Goal: Navigation & Orientation: Find specific page/section

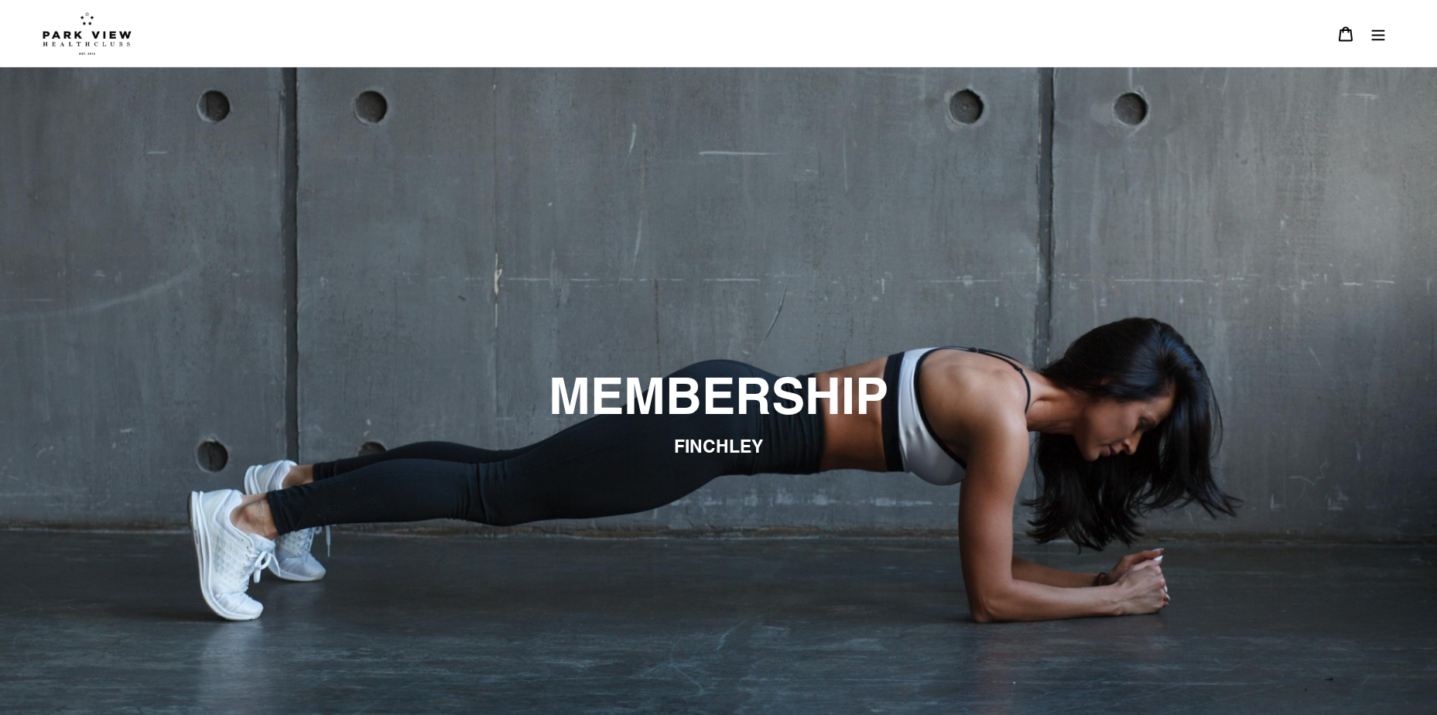
click at [1378, 41] on icon "Menu" at bounding box center [1377, 33] width 15 height 15
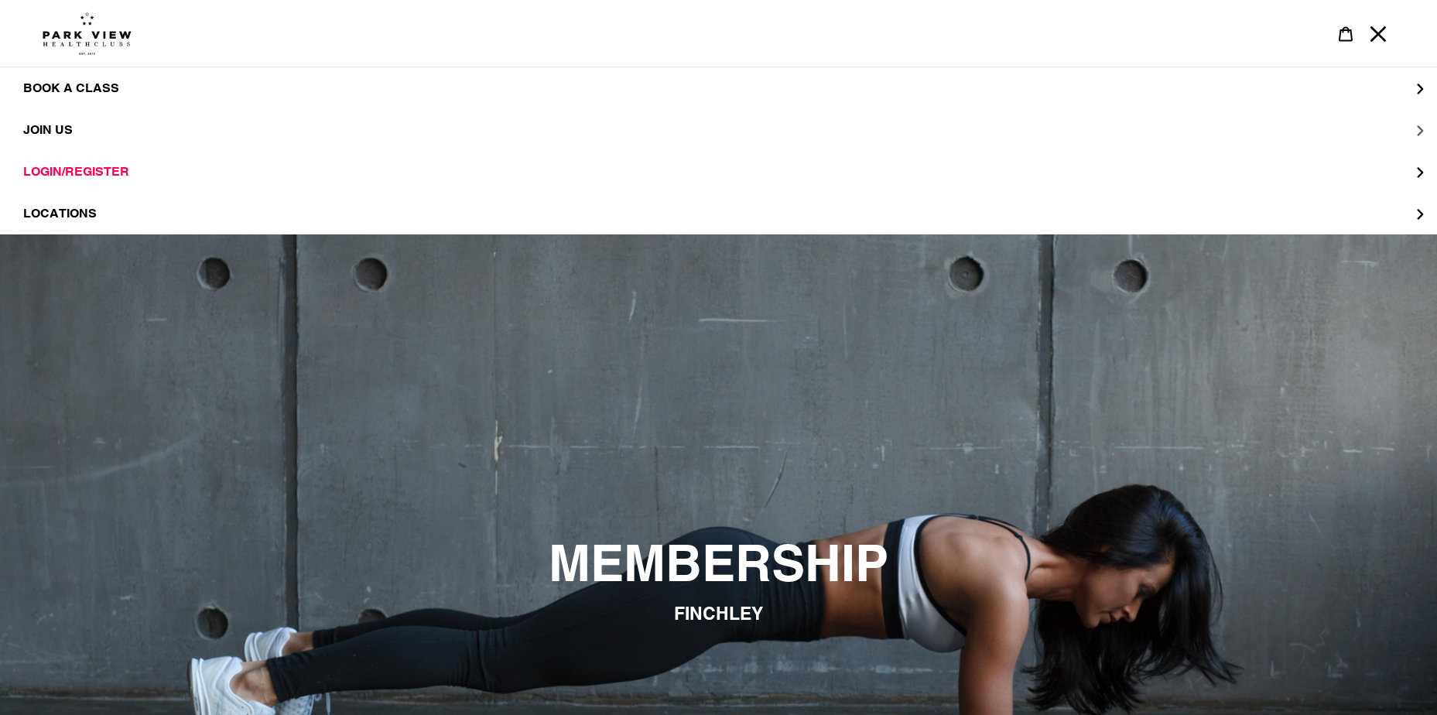
click at [50, 125] on span "JOIN US" at bounding box center [48, 129] width 50 height 15
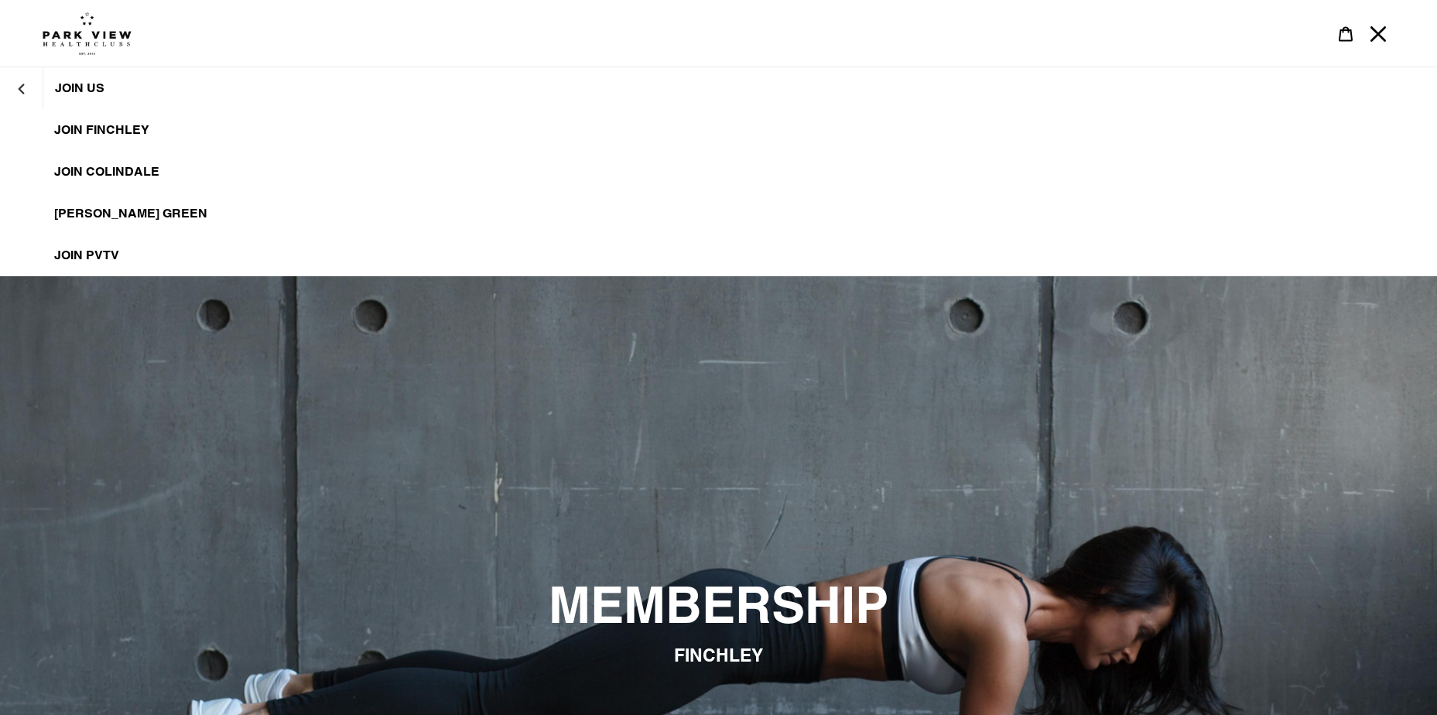
click at [108, 256] on span "JOIN PVTV" at bounding box center [86, 255] width 65 height 15
click at [76, 125] on span "JOIN FINCHLEY" at bounding box center [101, 129] width 95 height 15
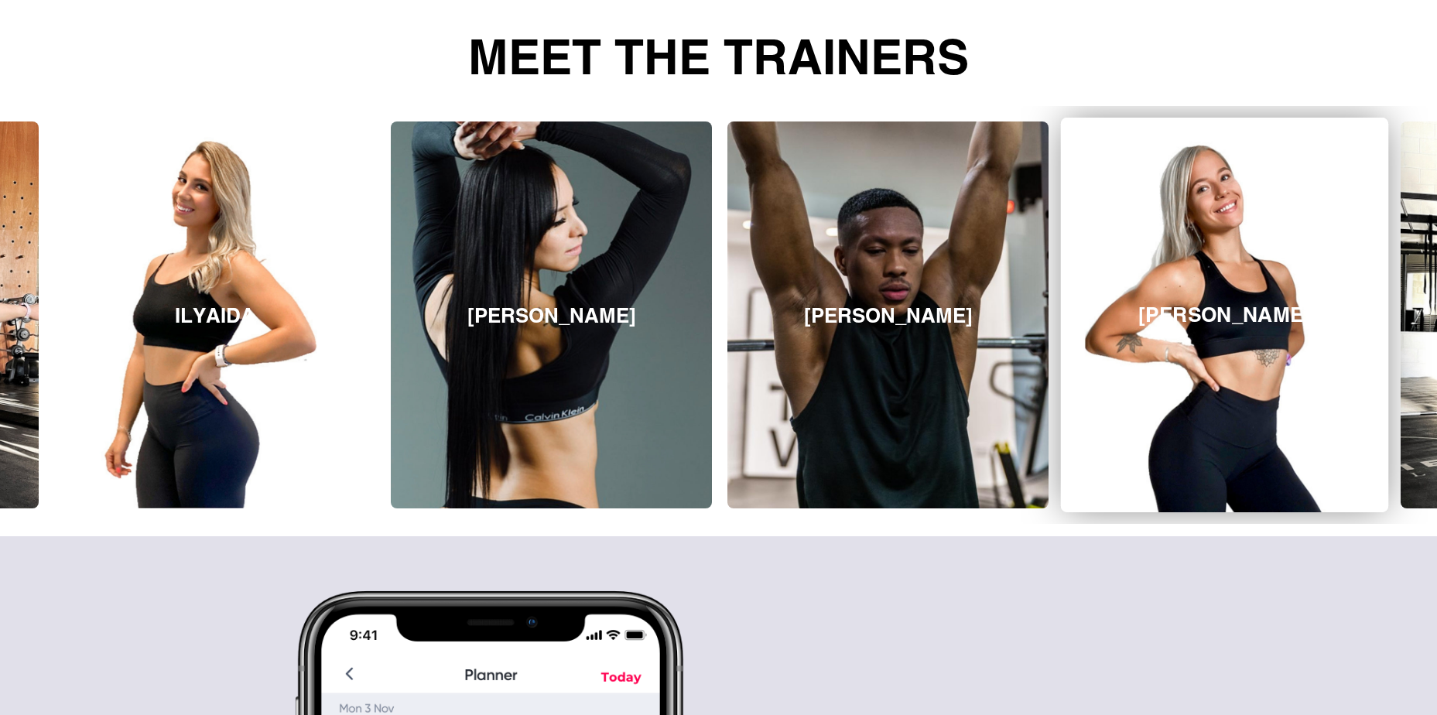
scroll to position [1161, 0]
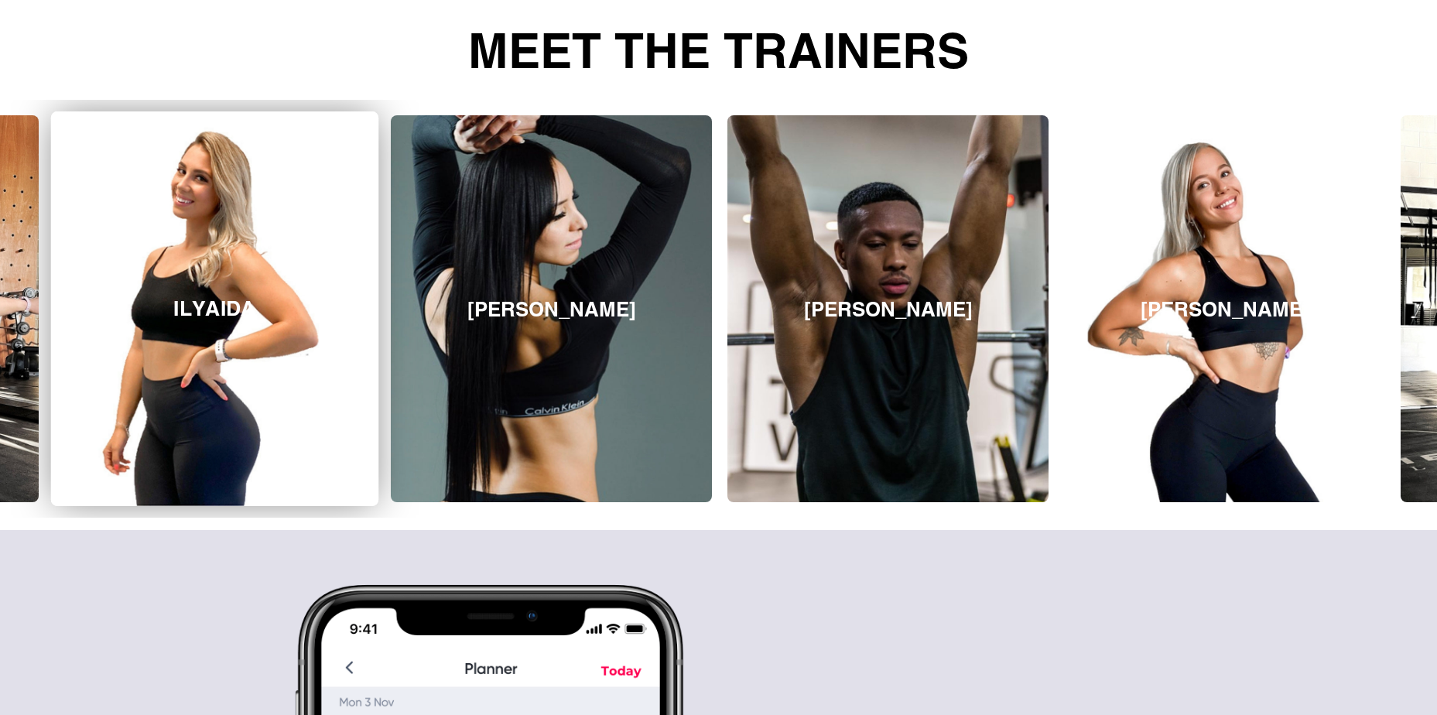
click at [249, 270] on link "ILYAIDA" at bounding box center [214, 308] width 327 height 395
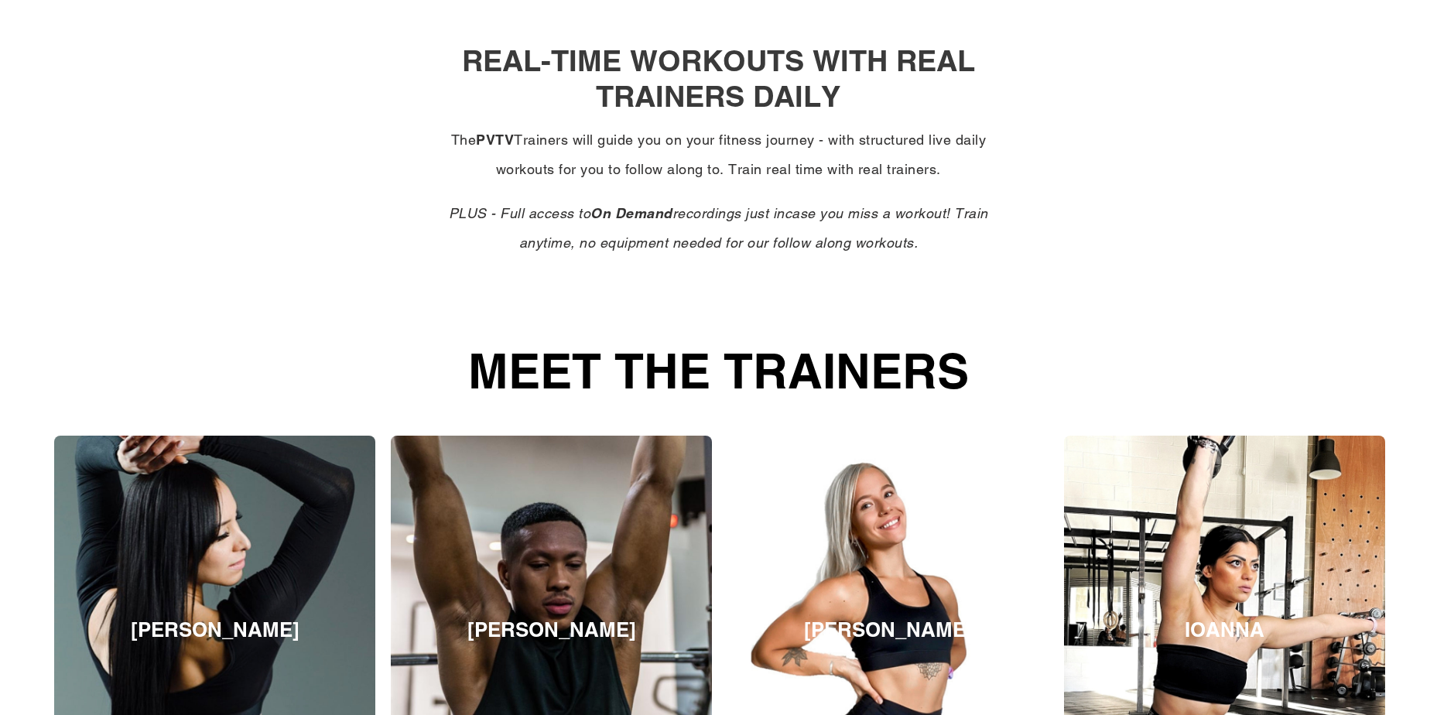
scroll to position [1161, 0]
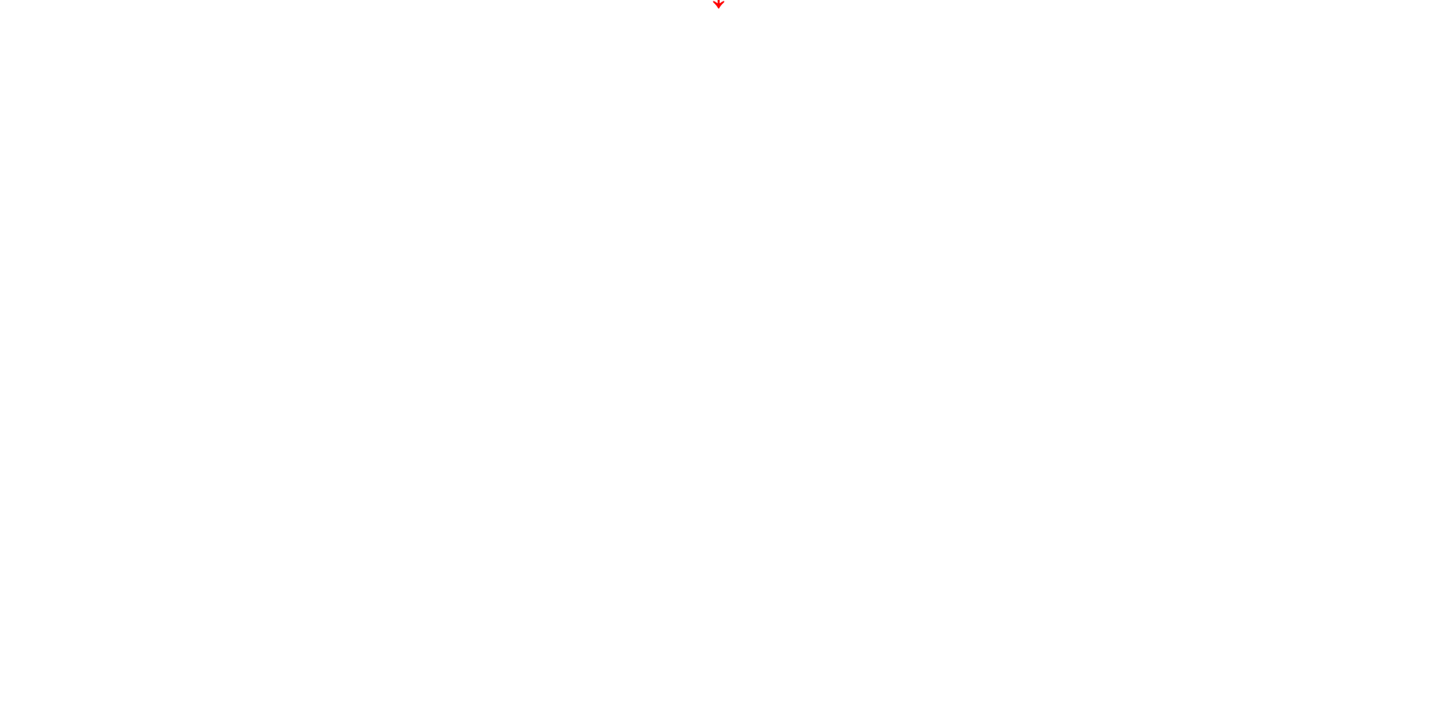
scroll to position [310, 0]
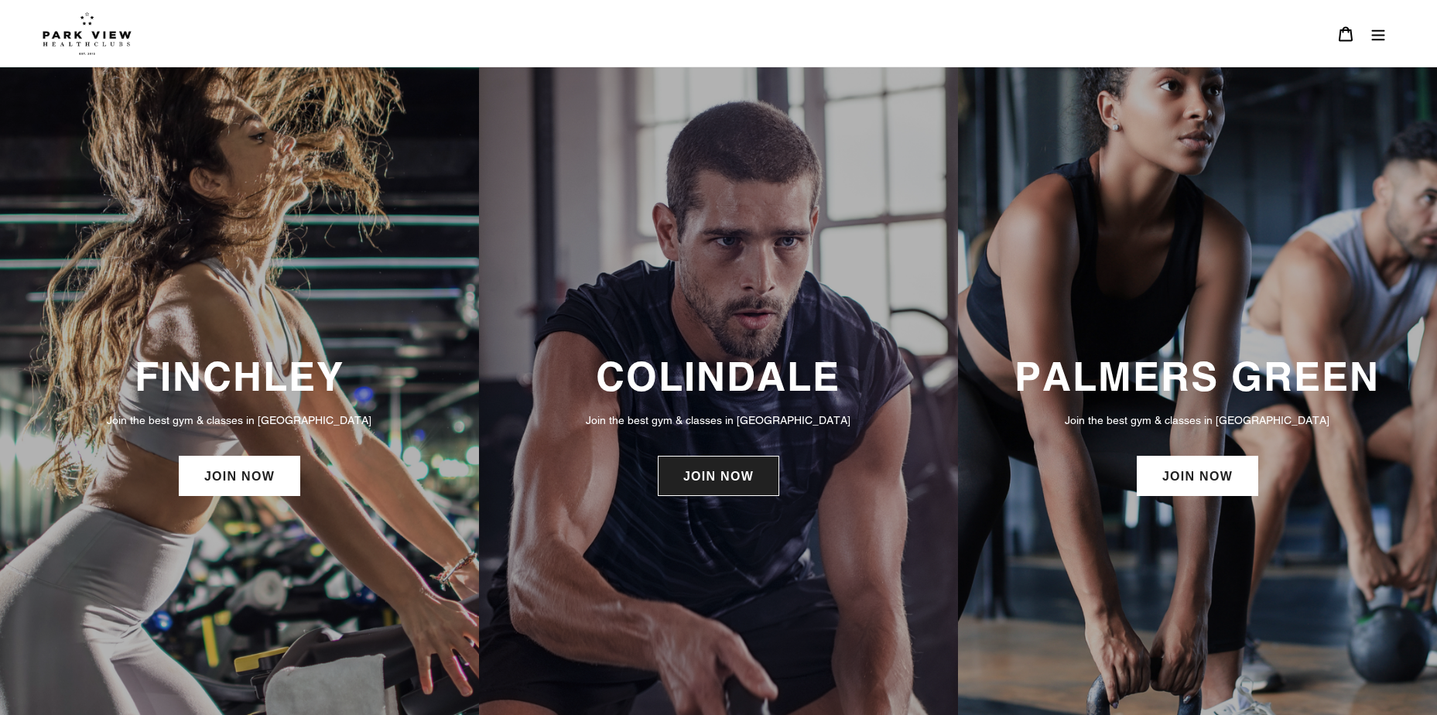
click at [698, 491] on link "JOIN NOW" at bounding box center [718, 476] width 121 height 40
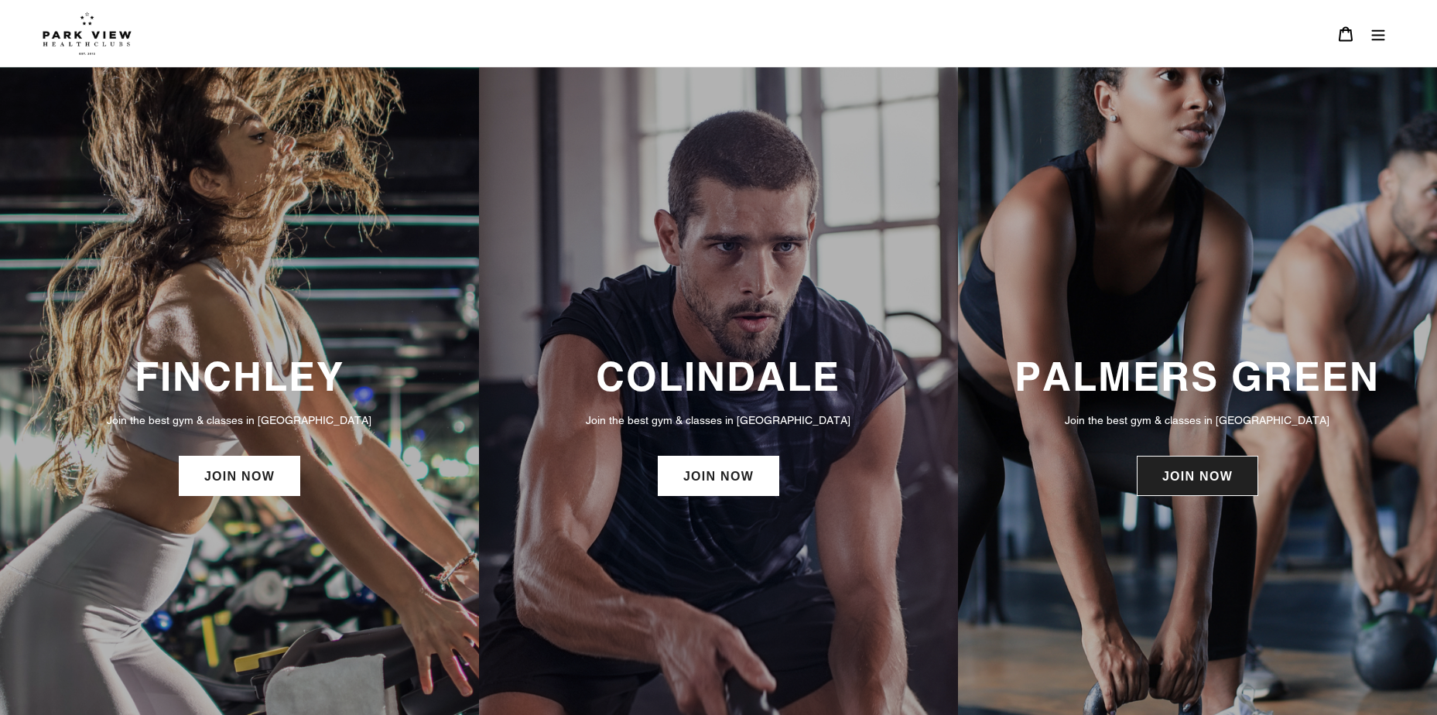
click at [1198, 494] on link "JOIN NOW" at bounding box center [1197, 476] width 121 height 40
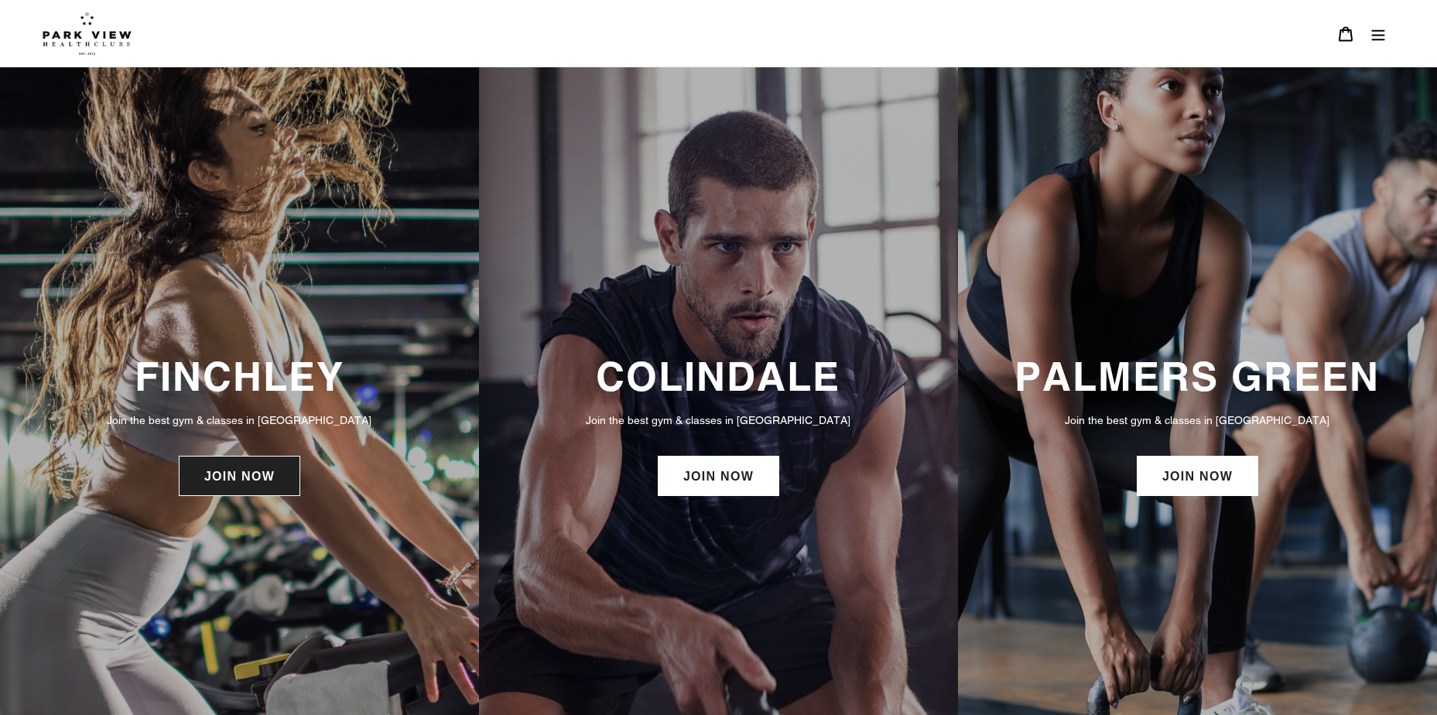
click at [272, 491] on link "JOIN NOW" at bounding box center [239, 476] width 121 height 40
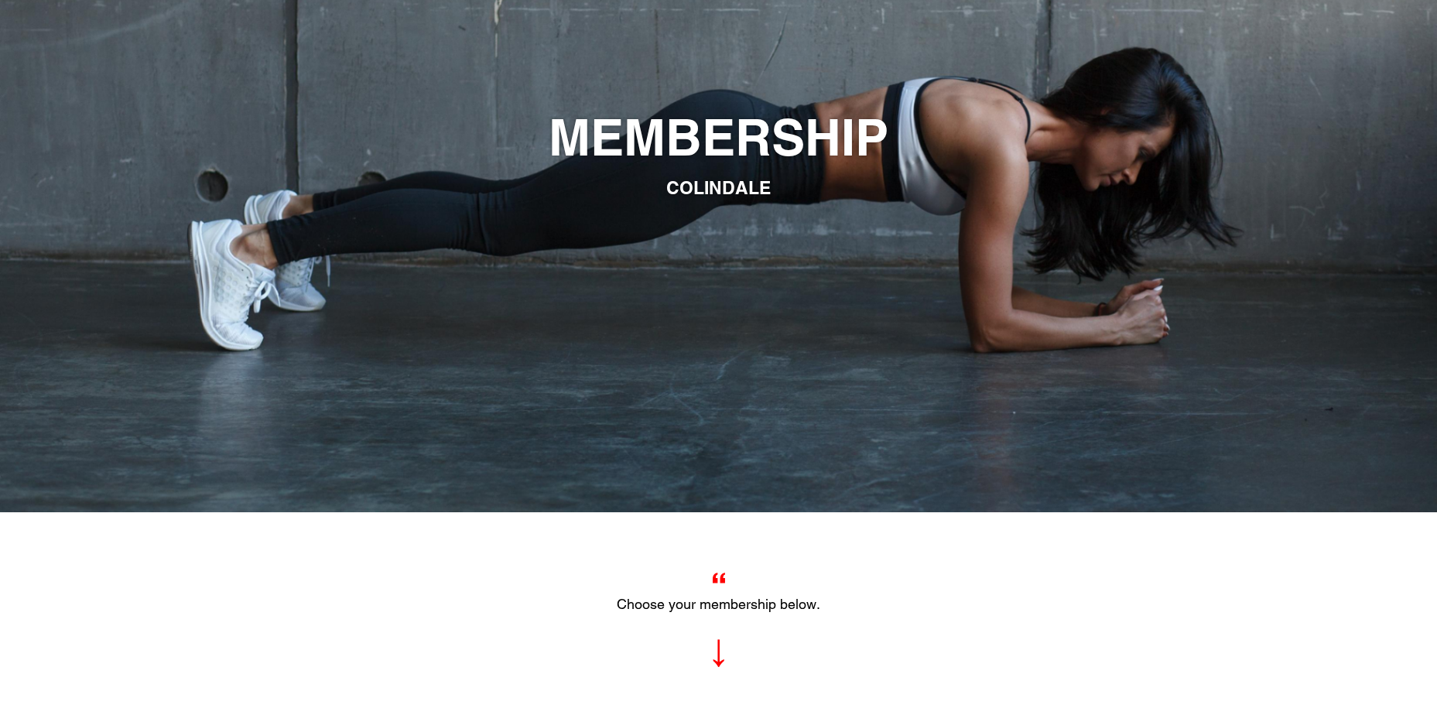
scroll to position [696, 0]
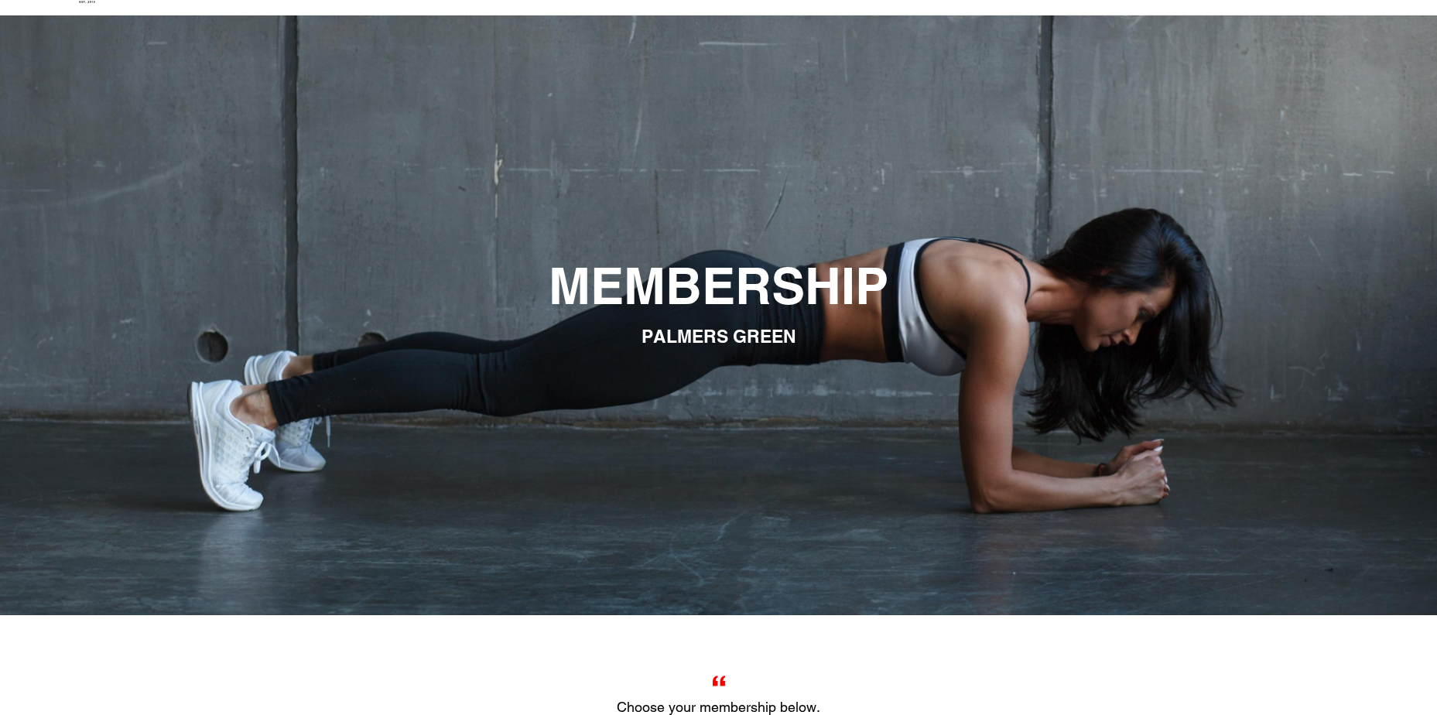
scroll to position [46, 0]
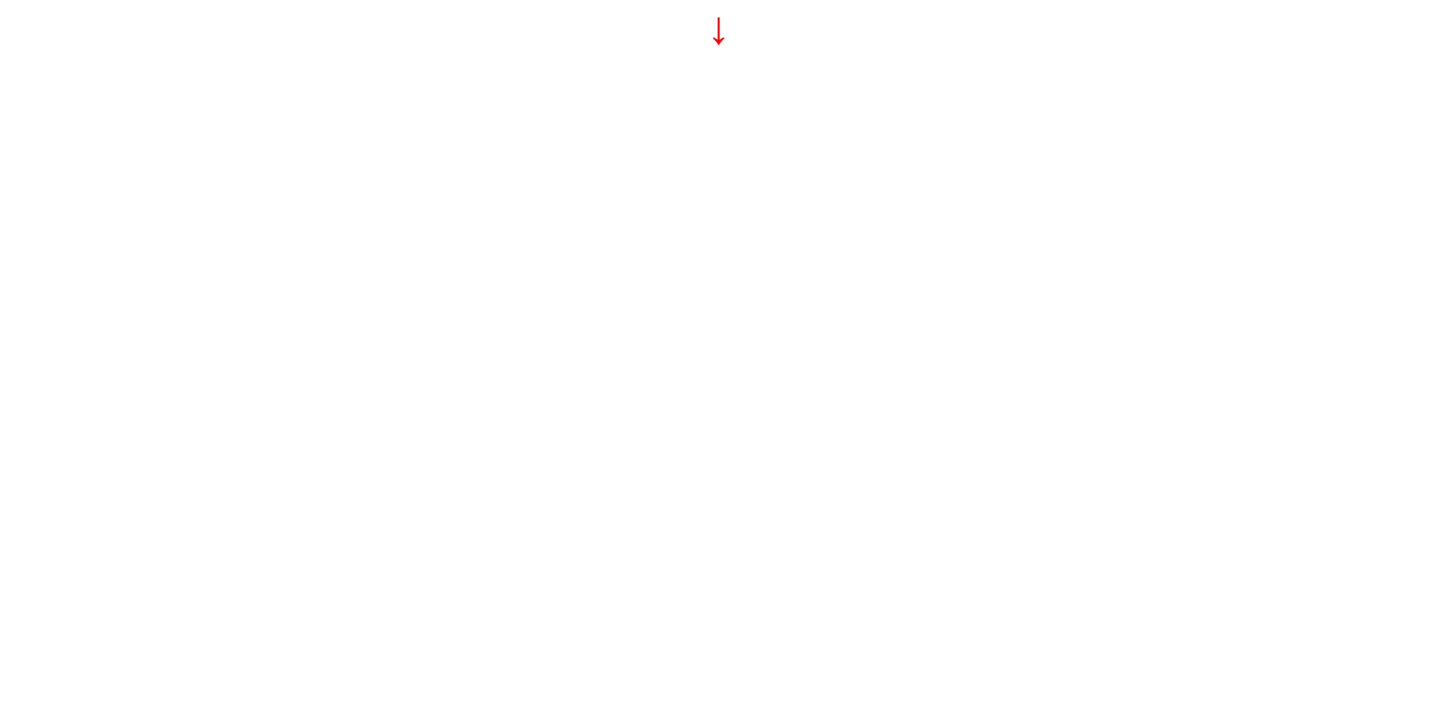
scroll to position [619, 0]
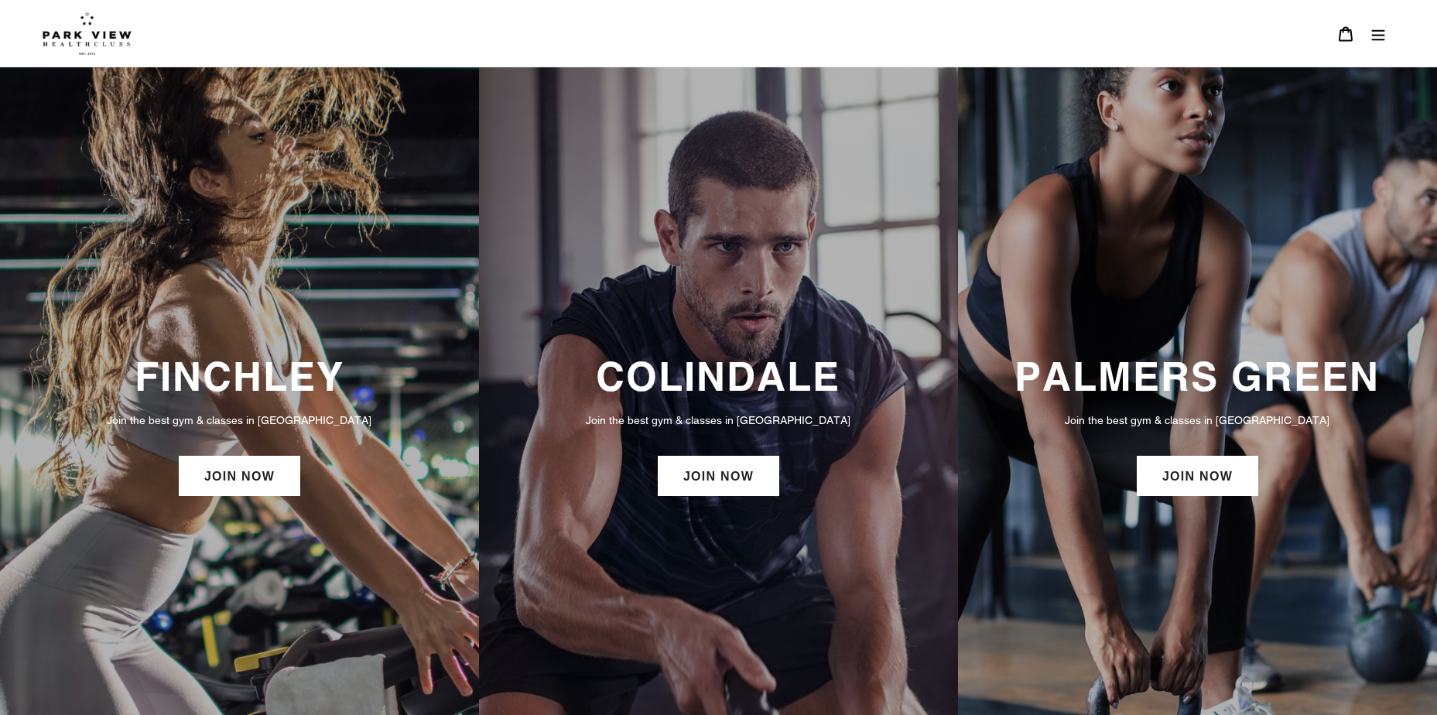
click at [1384, 35] on icon "Menu" at bounding box center [1378, 34] width 13 height 11
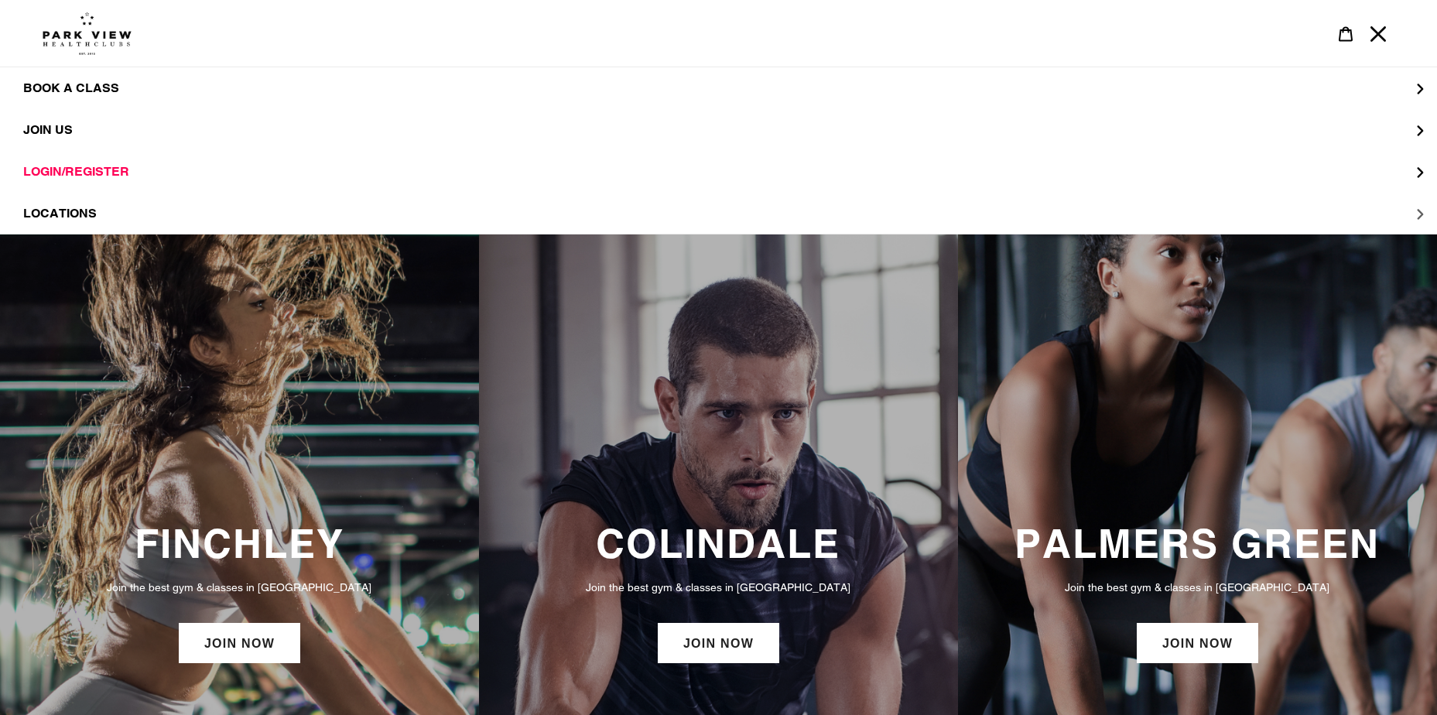
click at [1420, 214] on button "LOCATIONS" at bounding box center [718, 214] width 1437 height 42
click at [94, 166] on span "Finchley" at bounding box center [85, 171] width 63 height 15
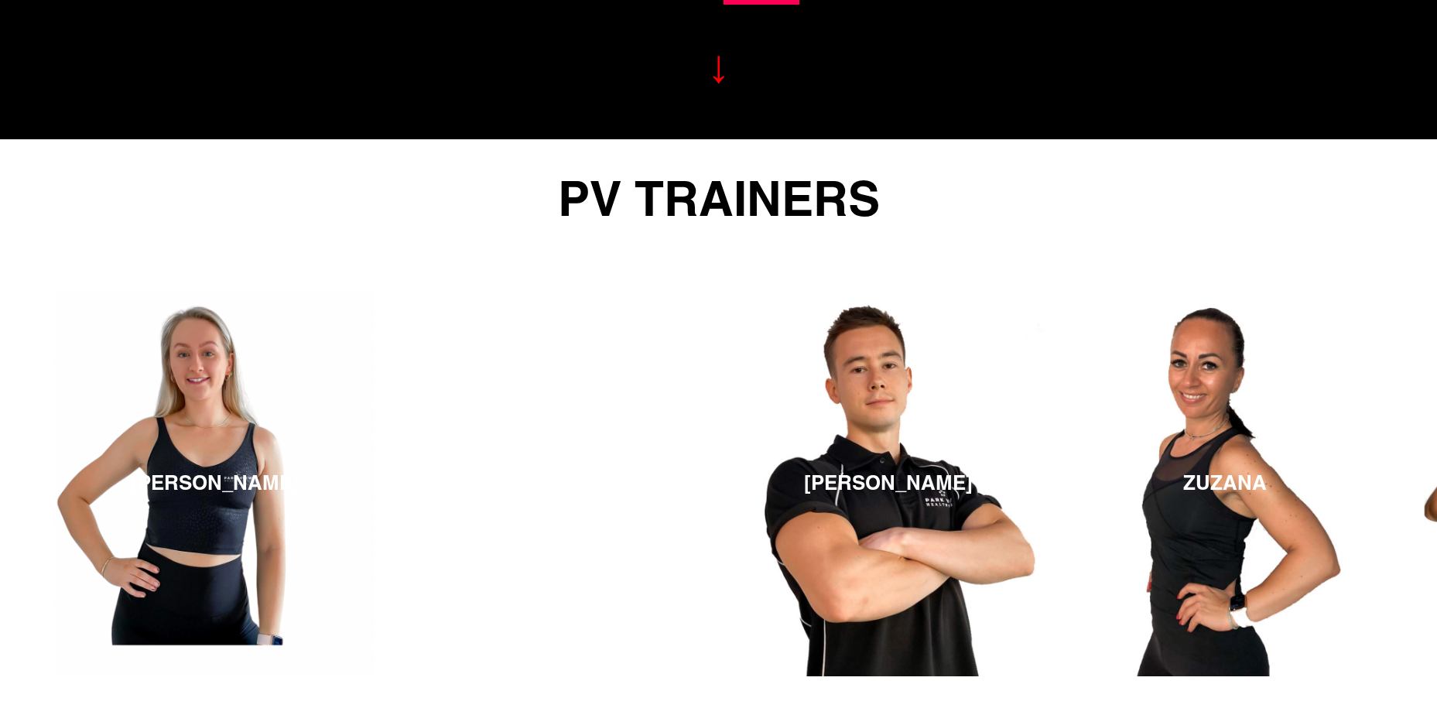
scroll to position [2160, 0]
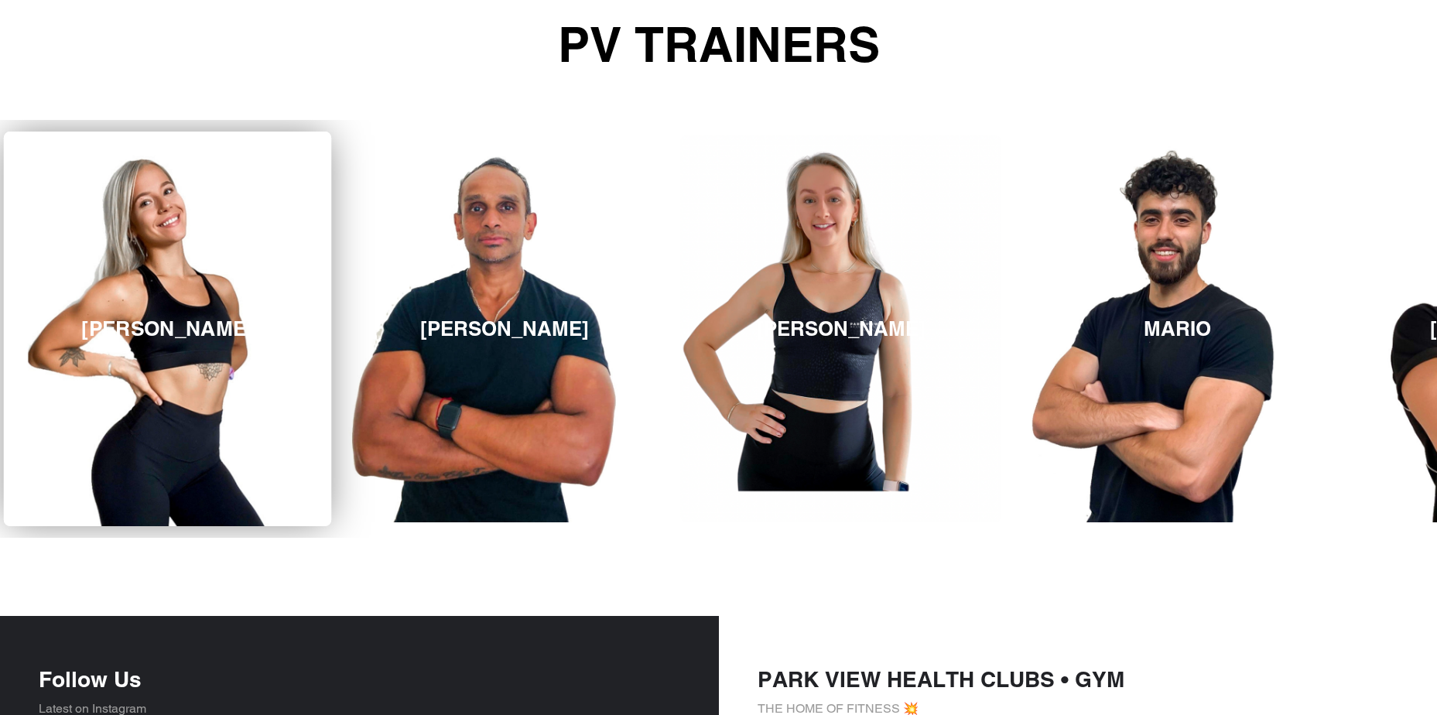
drag, startPoint x: 1161, startPoint y: 349, endPoint x: 249, endPoint y: 326, distance: 911.9
click at [249, 326] on link "[PERSON_NAME]" at bounding box center [167, 329] width 327 height 395
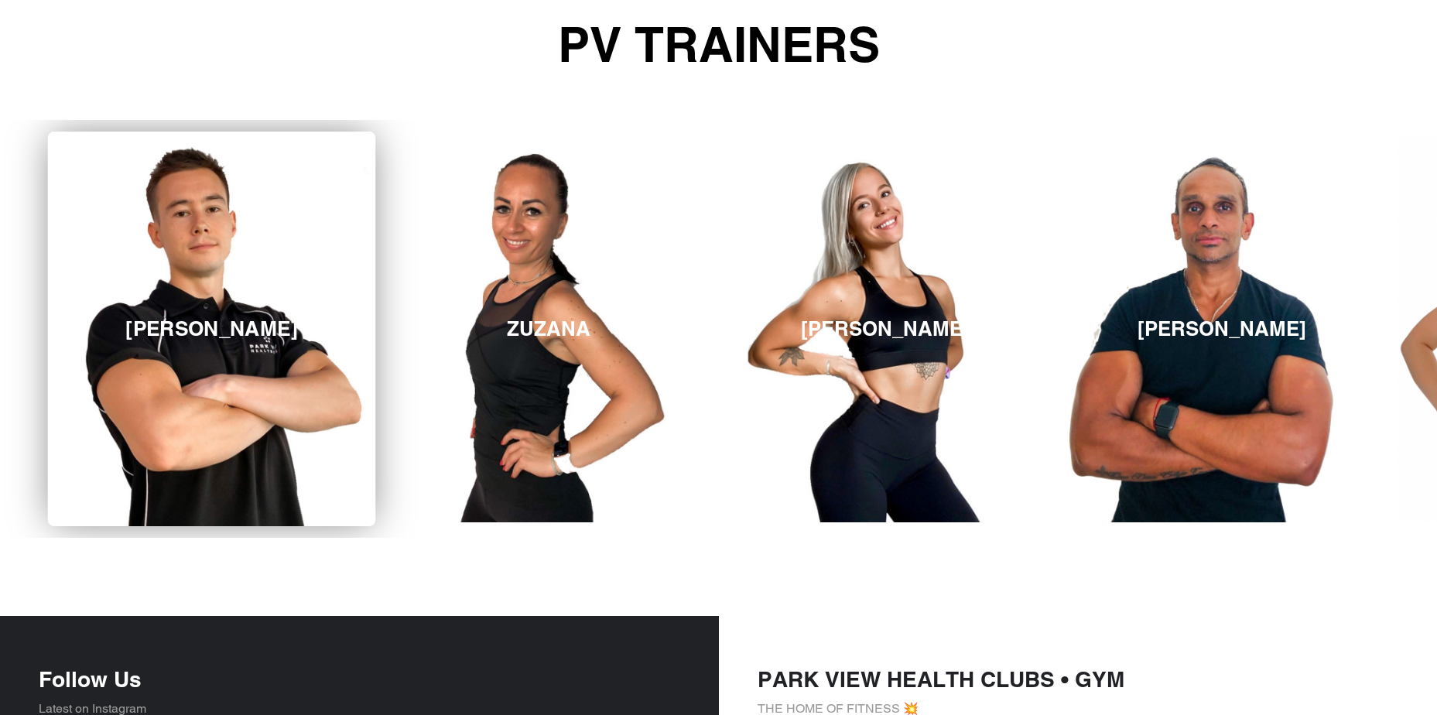
drag, startPoint x: 1169, startPoint y: 346, endPoint x: 298, endPoint y: 349, distance: 871.3
click at [298, 349] on div "[PERSON_NAME] [GEOGRAPHIC_DATA] [PERSON_NAME][GEOGRAPHIC_DATA] [PERSON_NAME] [P…" at bounding box center [548, 329] width 5722 height 418
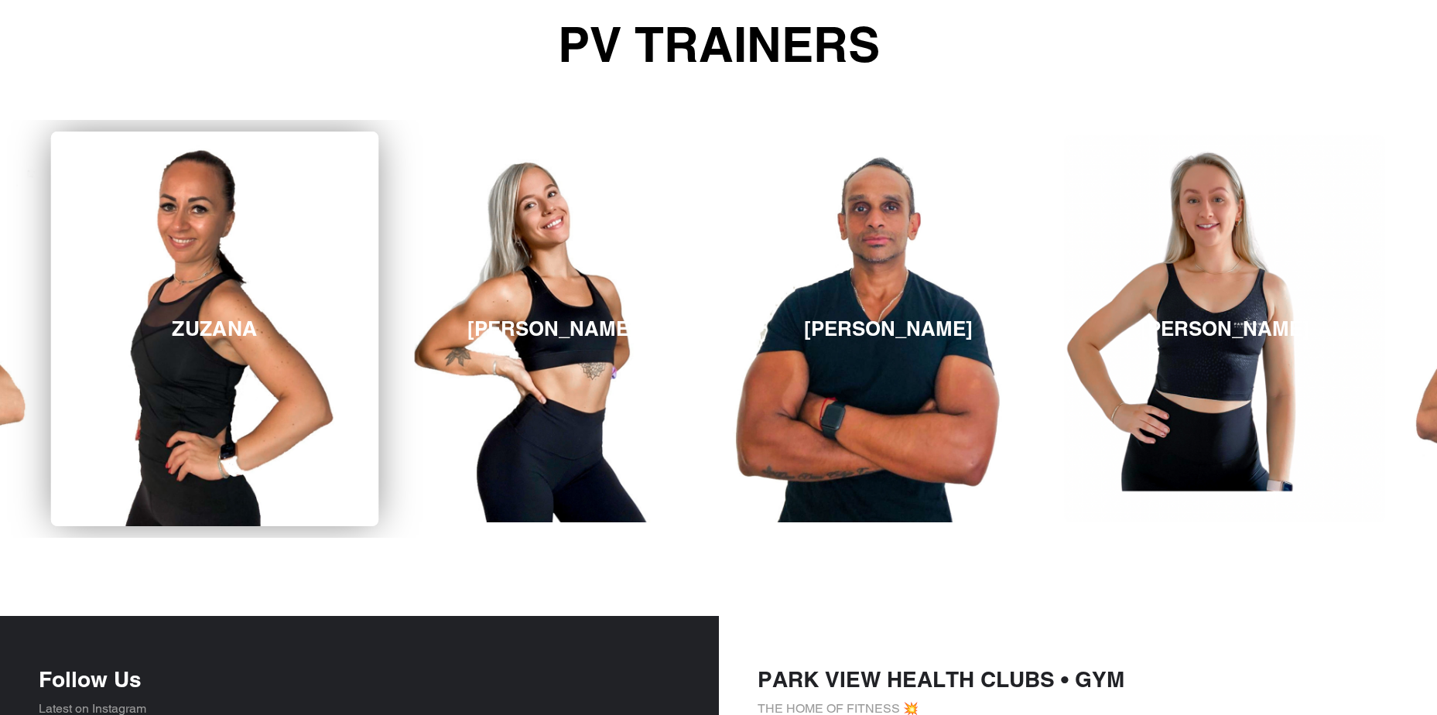
drag, startPoint x: 183, startPoint y: 330, endPoint x: 0, endPoint y: 335, distance: 182.7
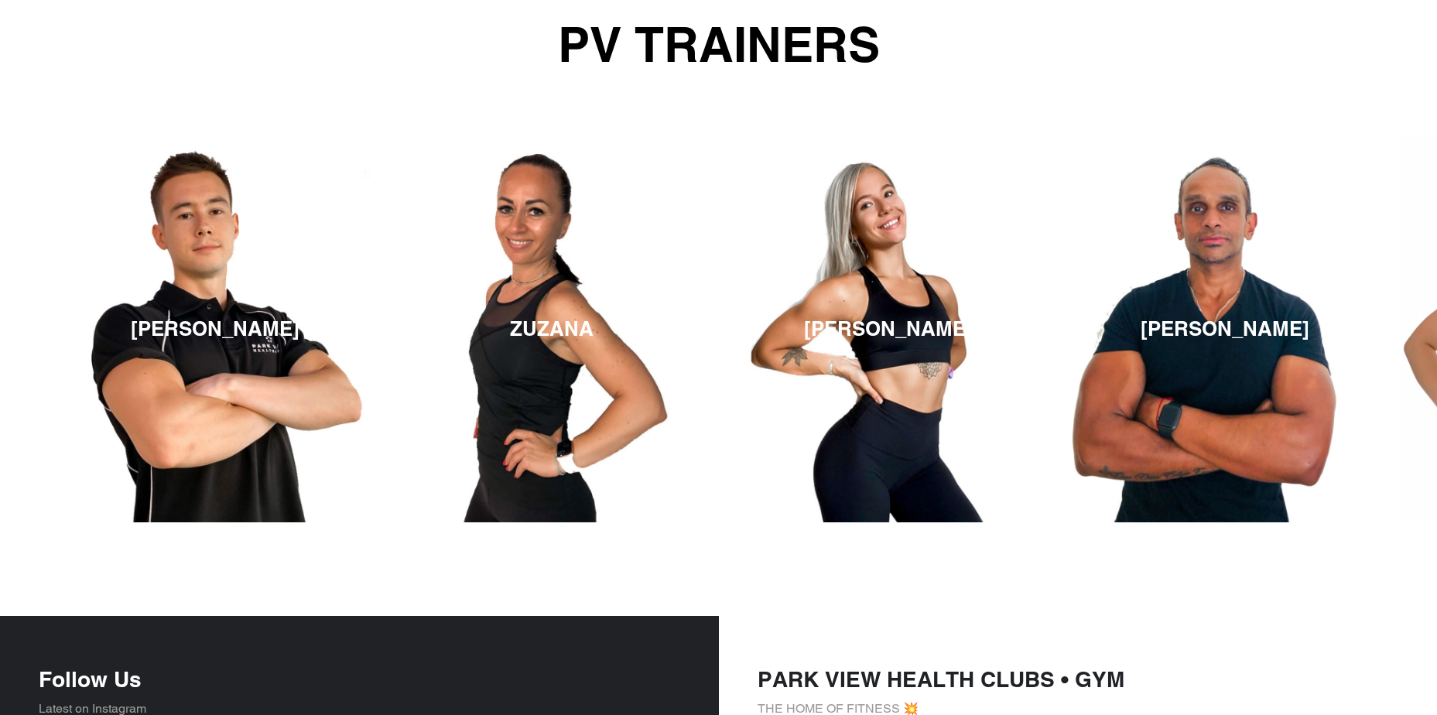
drag, startPoint x: 468, startPoint y: 291, endPoint x: 1482, endPoint y: 333, distance: 1014.6
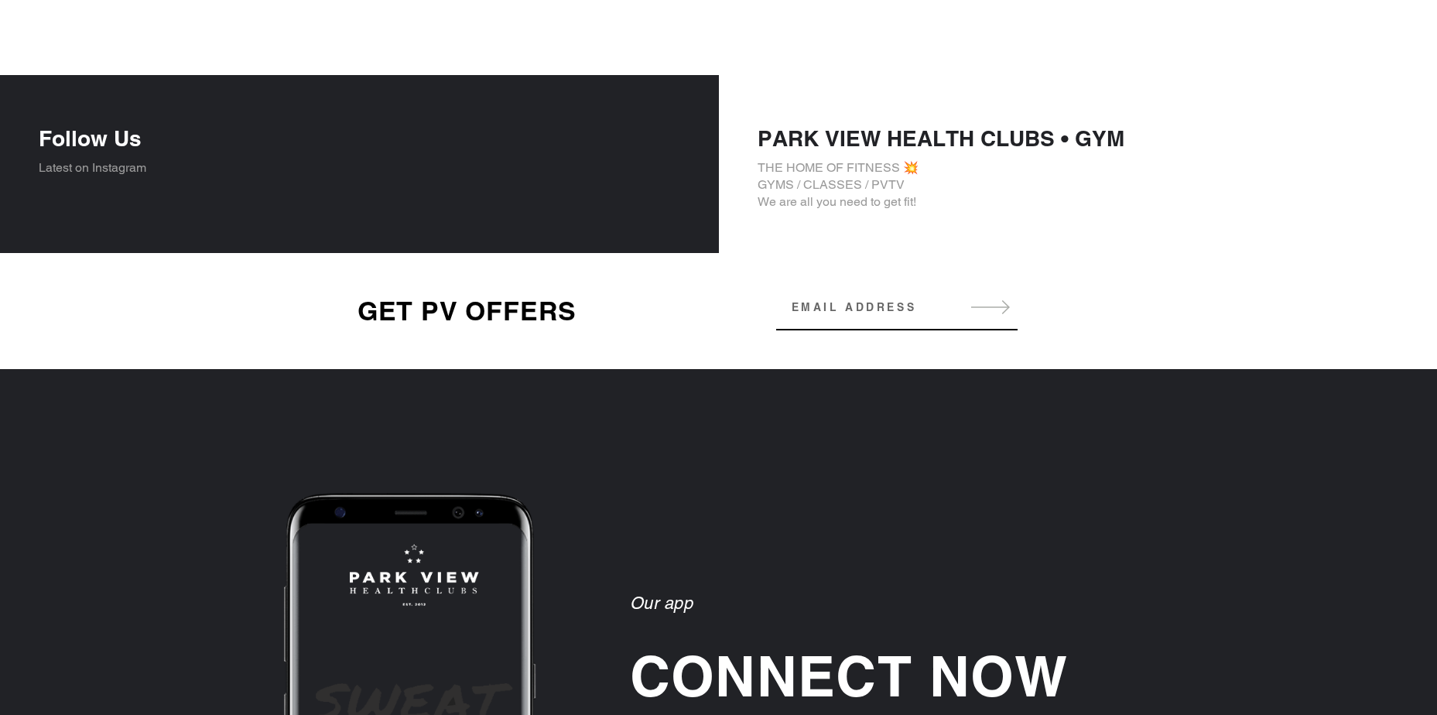
scroll to position [3011, 0]
